Goal: Transaction & Acquisition: Download file/media

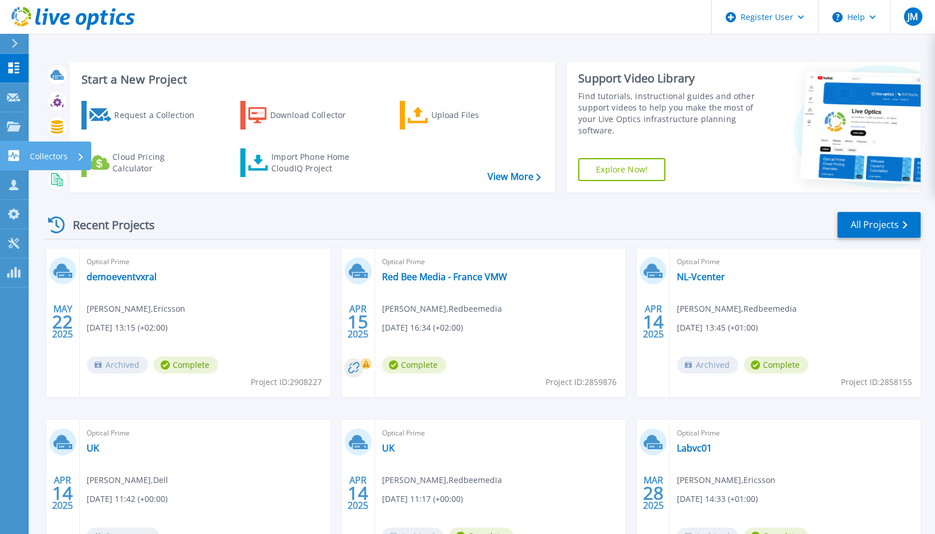
click at [17, 153] on icon at bounding box center [14, 155] width 11 height 11
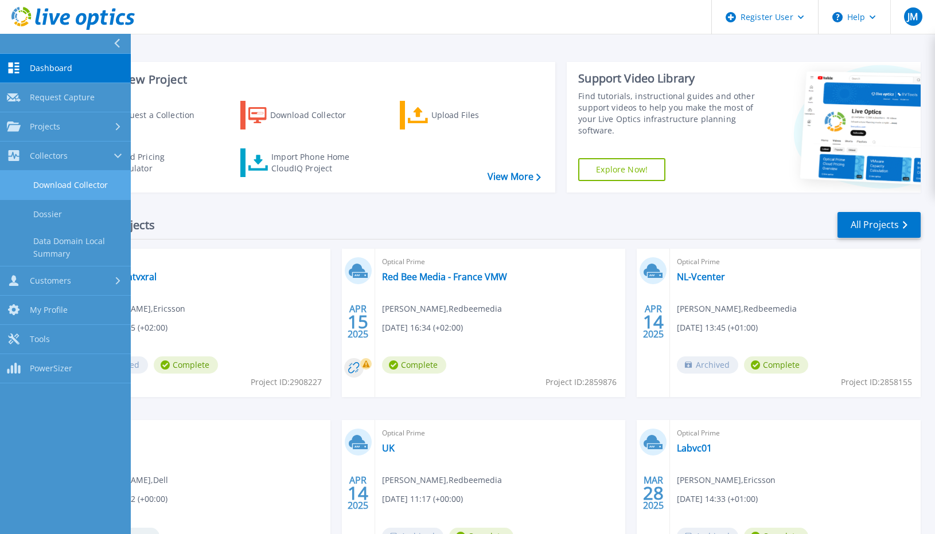
click at [60, 183] on link "Download Collector" at bounding box center [65, 185] width 131 height 29
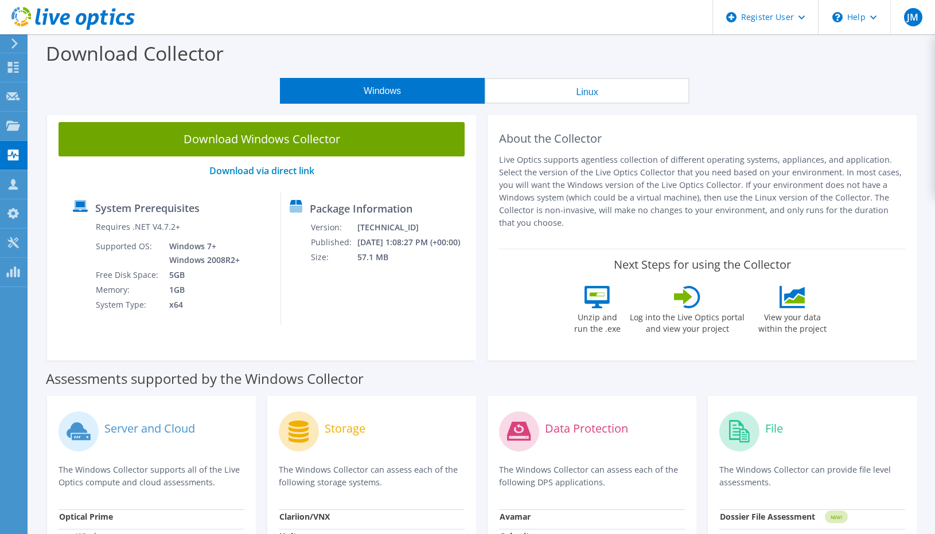
click at [526, 203] on p "Live Optics supports agentless collection of different operating systems, appli…" at bounding box center [702, 192] width 406 height 76
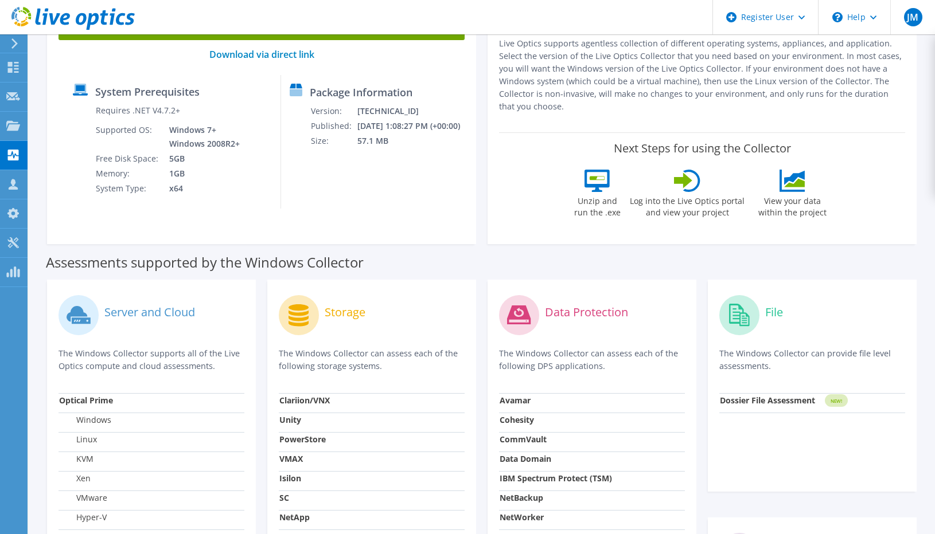
scroll to position [318, 0]
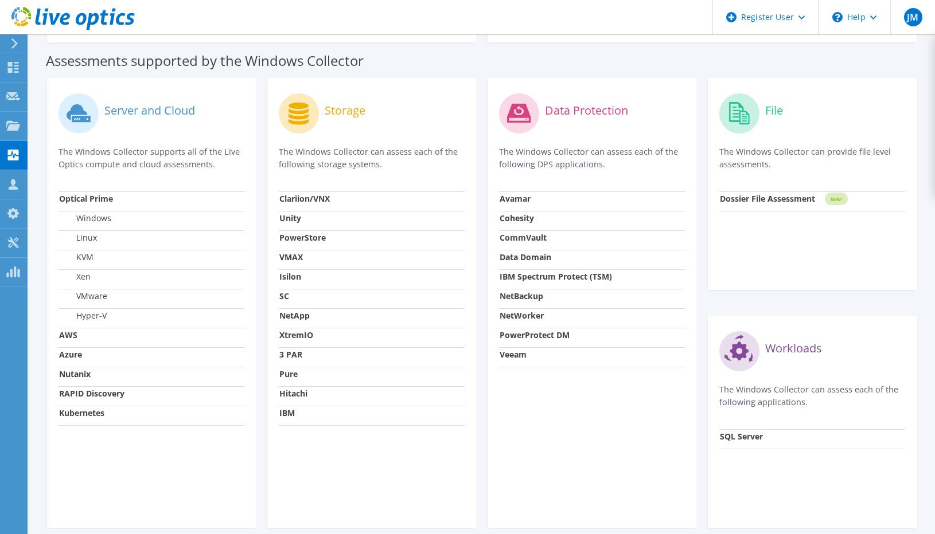
click at [289, 419] on strong "IBM" at bounding box center [286, 413] width 15 height 11
click at [337, 115] on label "Storage" at bounding box center [345, 110] width 41 height 11
click at [294, 419] on strong "IBM" at bounding box center [286, 413] width 15 height 11
